Goal: Task Accomplishment & Management: Use online tool/utility

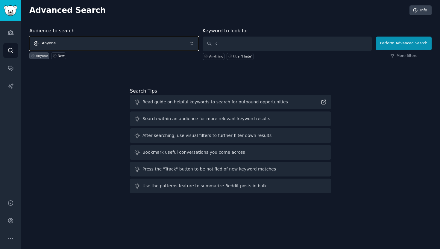
click at [151, 42] on span "Anyone" at bounding box center [113, 44] width 169 height 14
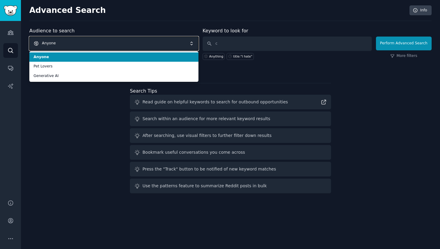
click at [118, 42] on span "Anyone" at bounding box center [113, 44] width 169 height 14
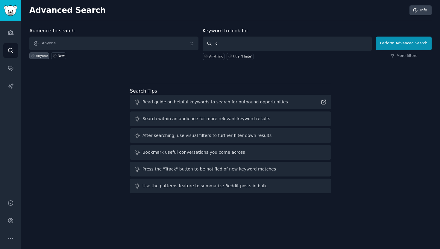
click at [250, 46] on input "c" at bounding box center [287, 44] width 169 height 14
click at [61, 55] on div "New" at bounding box center [61, 56] width 7 height 4
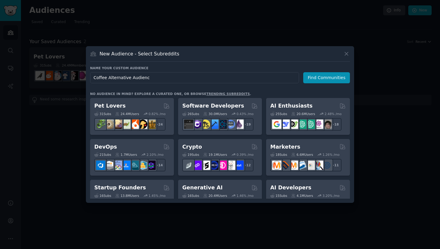
type input "Coffee Alternative Audience"
click button "Find Communities" at bounding box center [326, 77] width 47 height 11
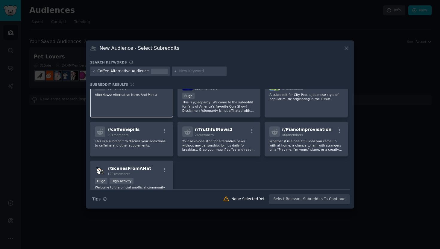
scroll to position [53, 0]
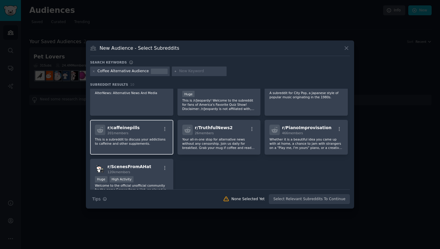
click at [124, 130] on h2 "r/ caffeinepills 201 members" at bounding box center [124, 130] width 32 height 10
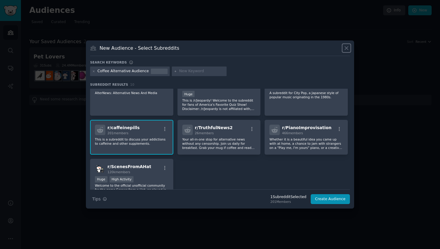
click at [348, 48] on icon at bounding box center [347, 48] width 6 height 6
